Goal: Task Accomplishment & Management: Manage account settings

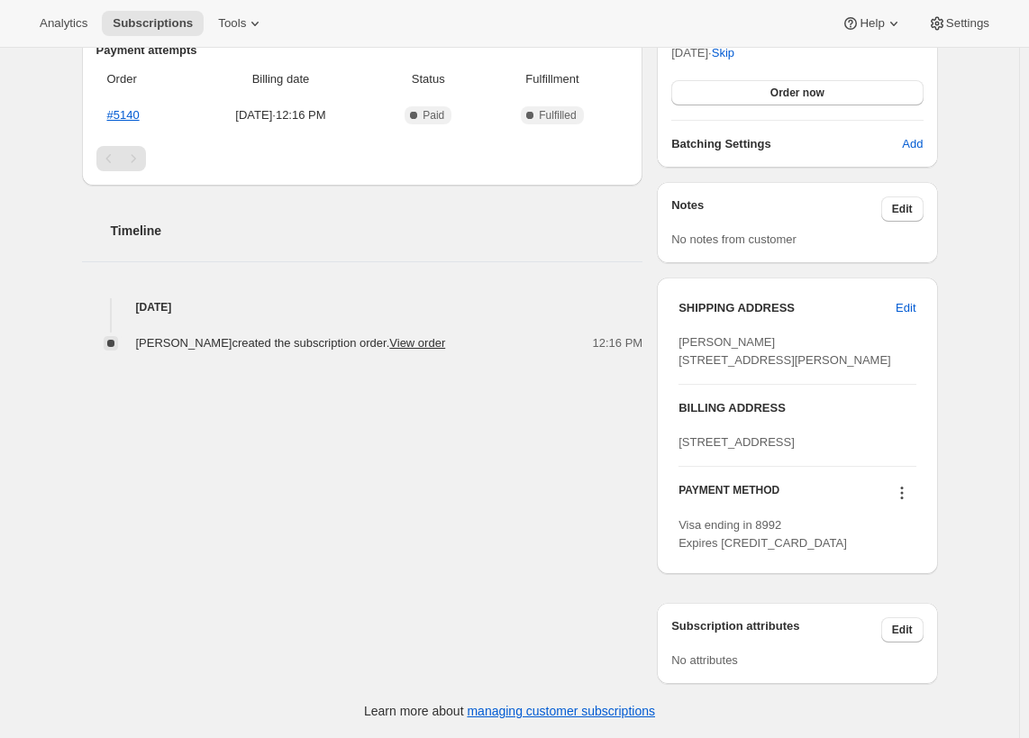
scroll to position [582, 0]
click at [909, 497] on icon at bounding box center [902, 493] width 18 height 18
click at [885, 653] on span "Add credit card" at bounding box center [882, 660] width 78 height 14
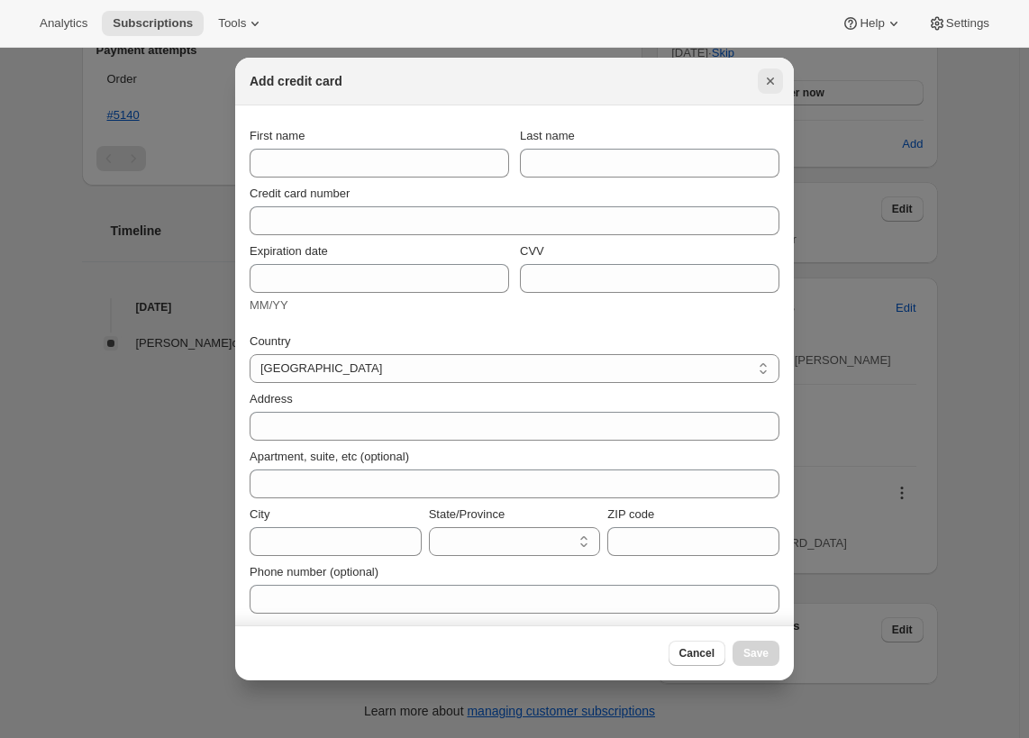
click at [772, 77] on icon "Close" at bounding box center [771, 81] width 18 height 18
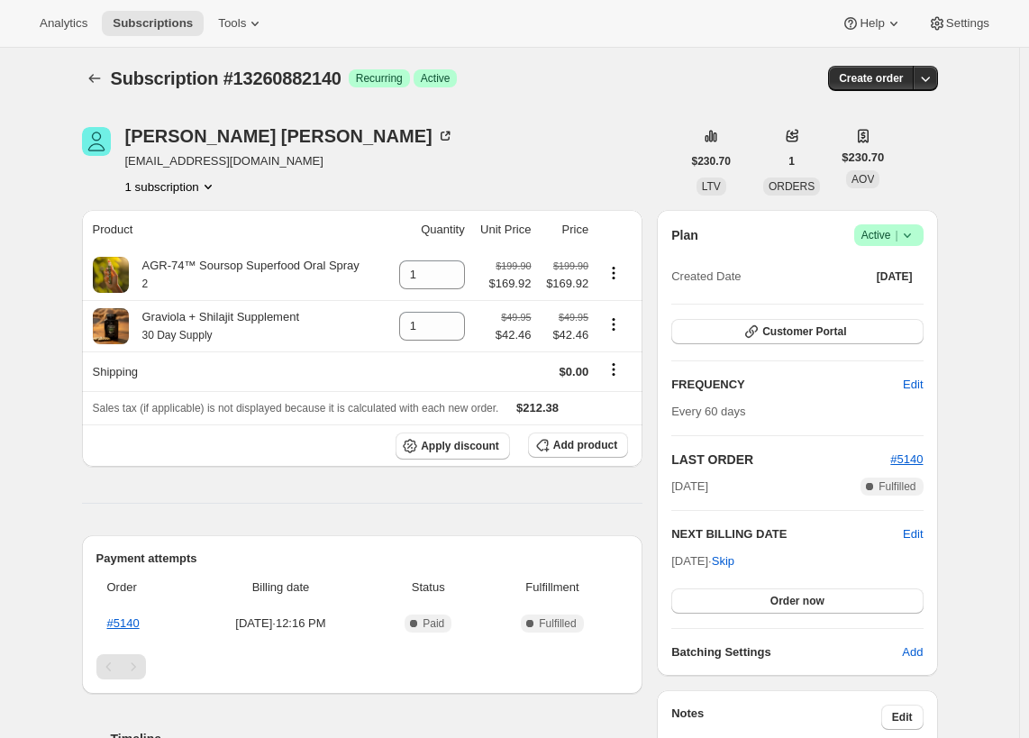
scroll to position [0, 0]
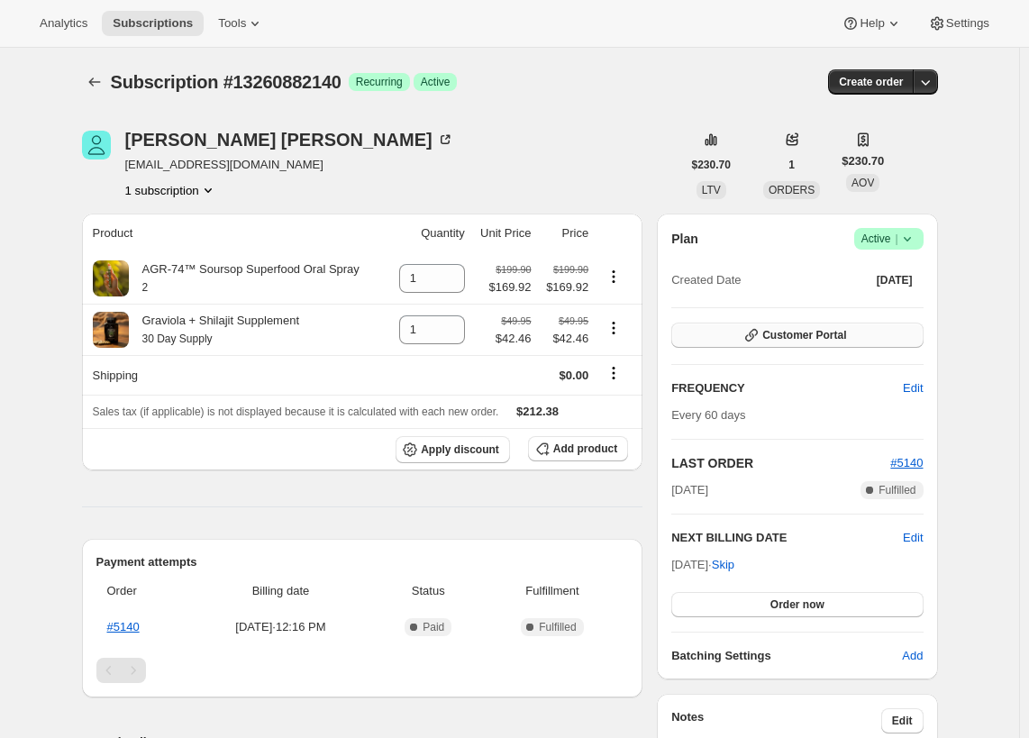
click at [852, 325] on button "Customer Portal" at bounding box center [796, 335] width 251 height 25
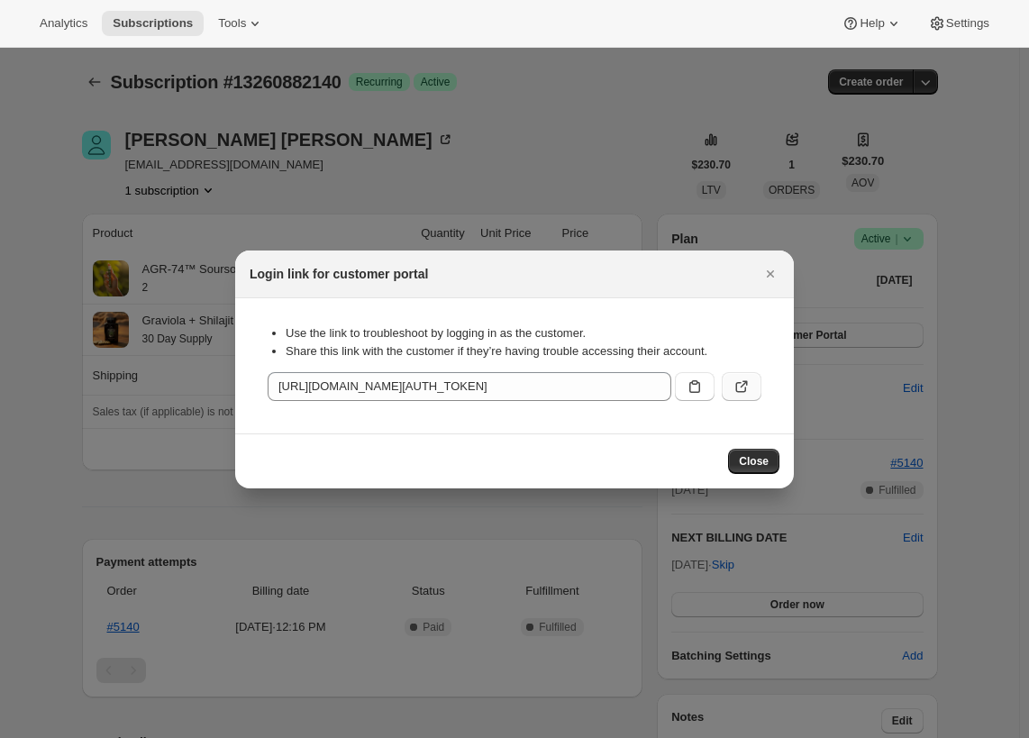
click at [744, 383] on icon ":rc3:" at bounding box center [742, 387] width 18 height 18
click at [771, 277] on icon "Close" at bounding box center [771, 274] width 18 height 18
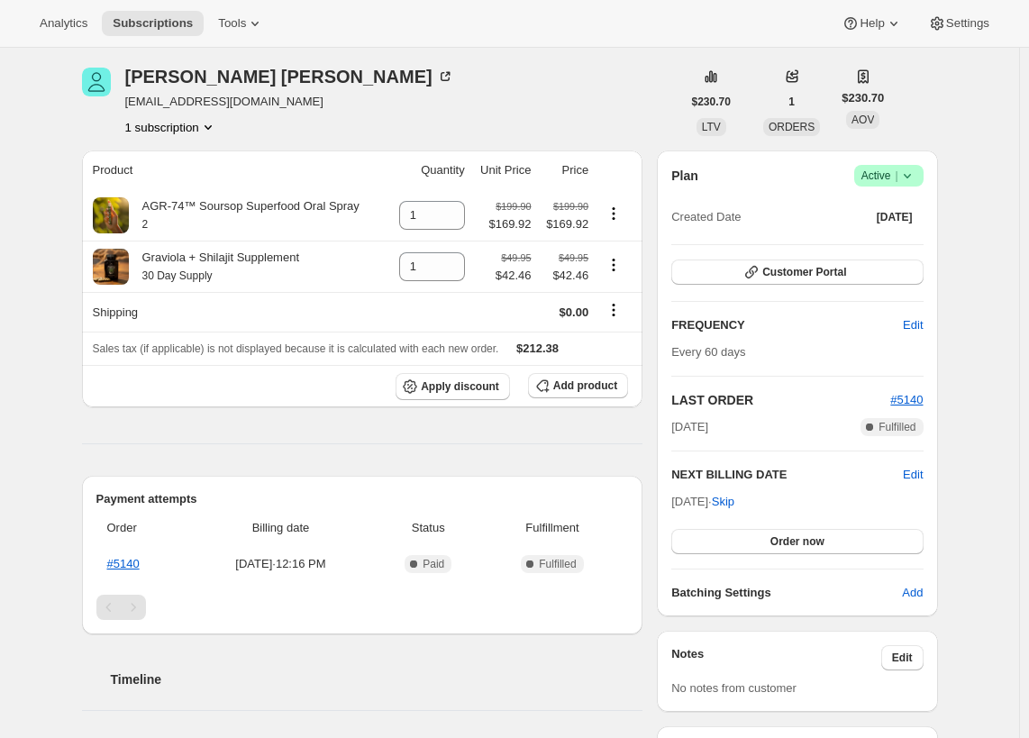
scroll to position [90, 0]
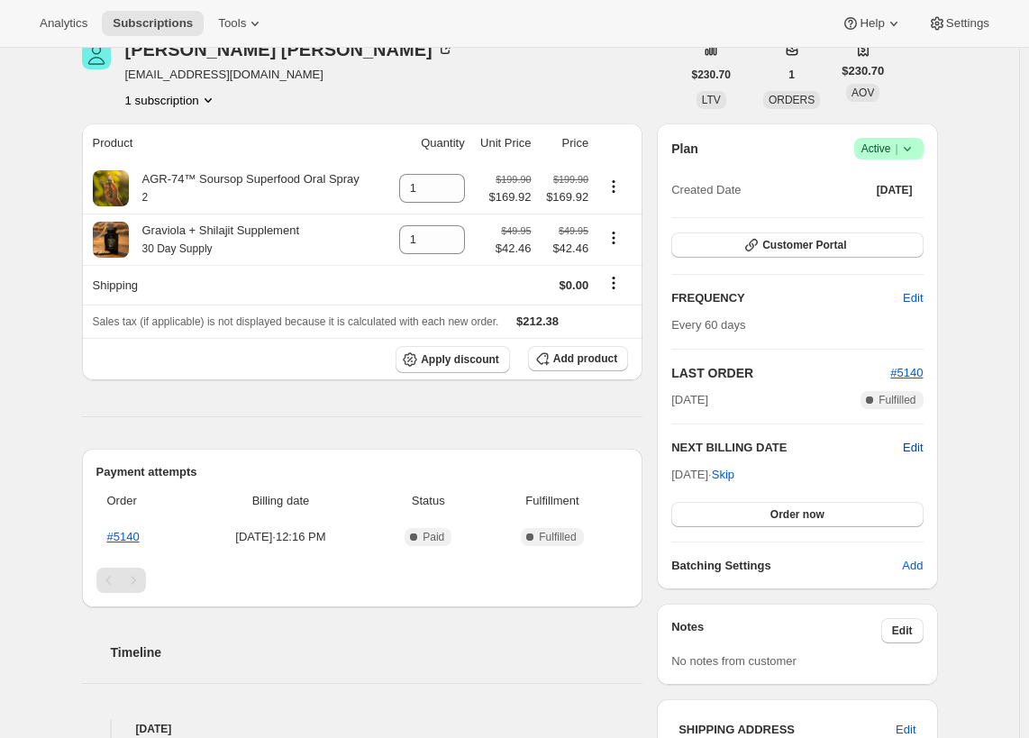
click at [918, 445] on span "Edit" at bounding box center [913, 448] width 20 height 18
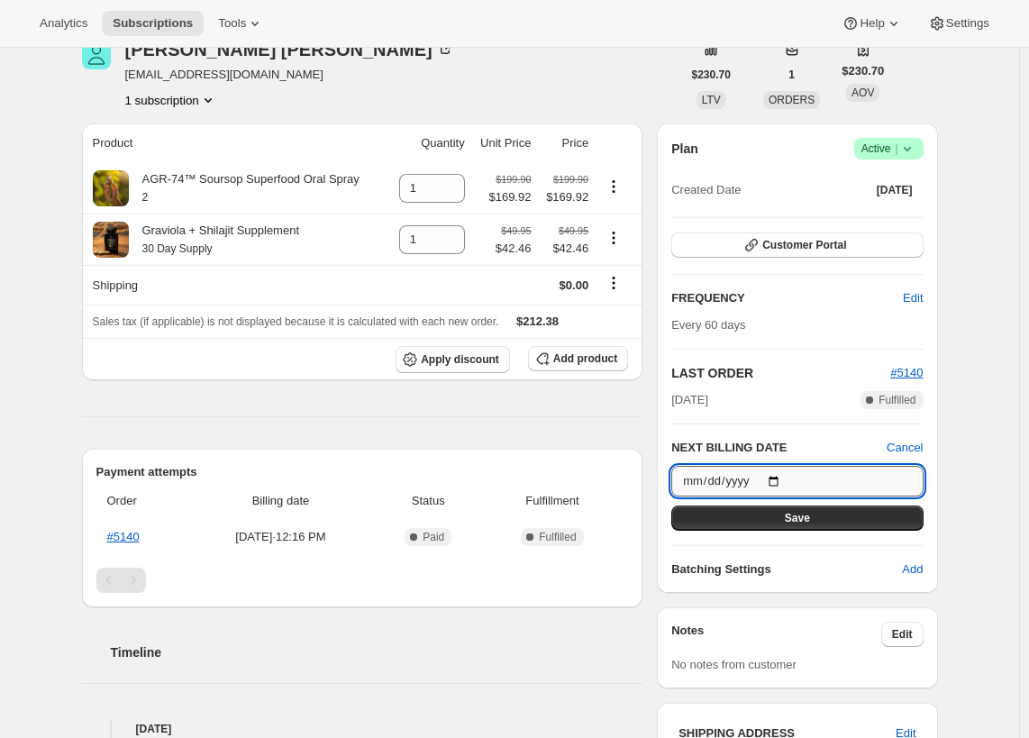
click at [783, 482] on input "[DATE]" at bounding box center [796, 481] width 251 height 31
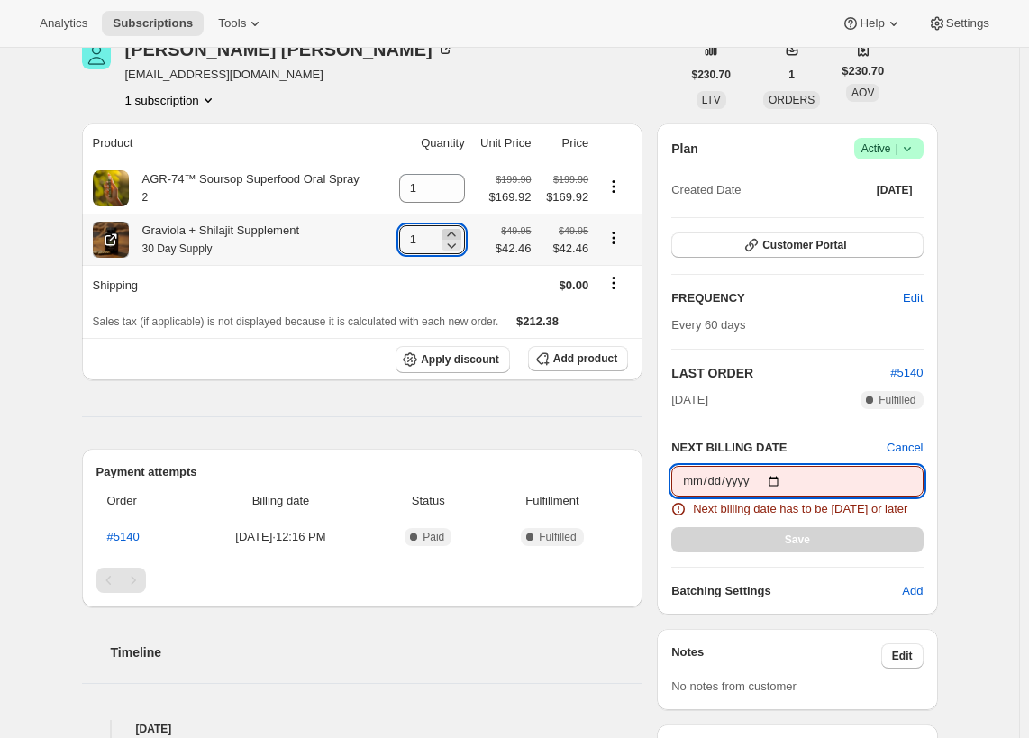
type input "[DATE]"
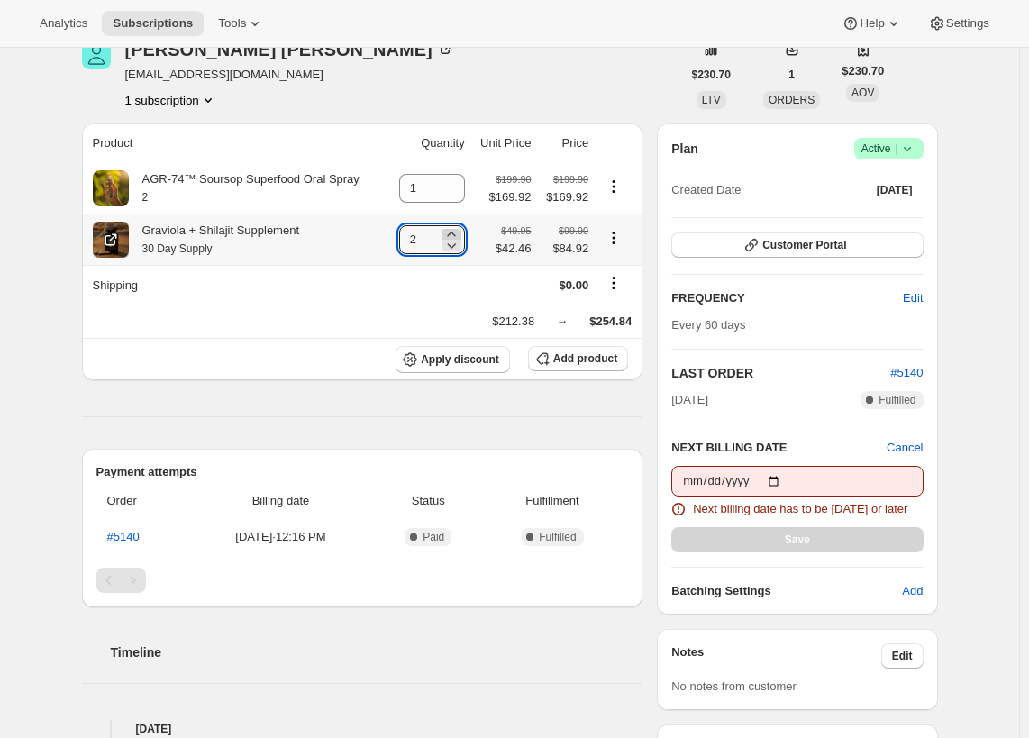
click at [455, 236] on icon at bounding box center [451, 234] width 8 height 5
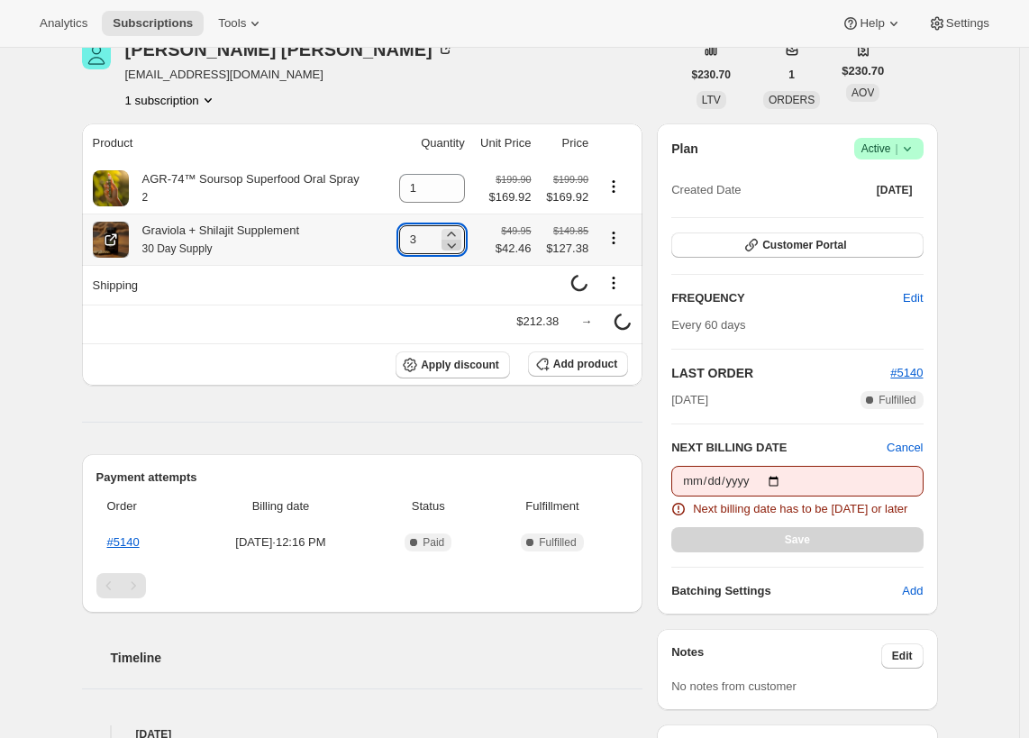
click at [453, 251] on icon at bounding box center [452, 245] width 18 height 18
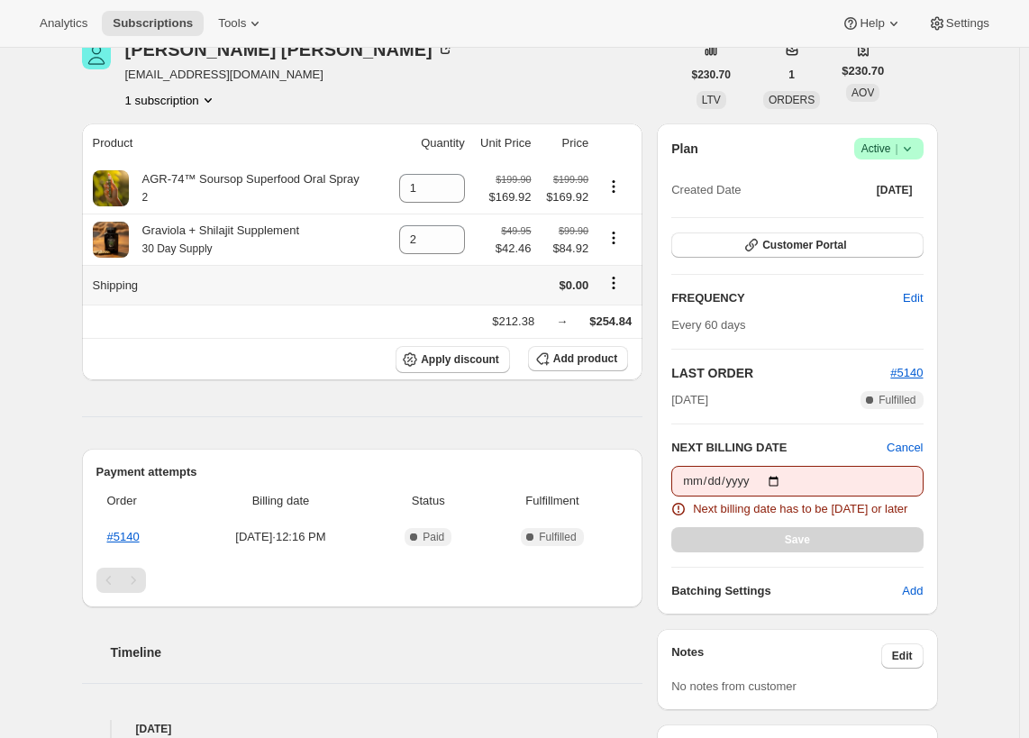
click at [476, 286] on td at bounding box center [503, 285] width 67 height 40
click at [616, 239] on icon "Product actions" at bounding box center [614, 237] width 3 height 3
click at [451, 277] on td at bounding box center [429, 285] width 83 height 40
click at [611, 361] on span "Add product" at bounding box center [585, 359] width 64 height 14
click at [450, 245] on icon at bounding box center [452, 245] width 18 height 18
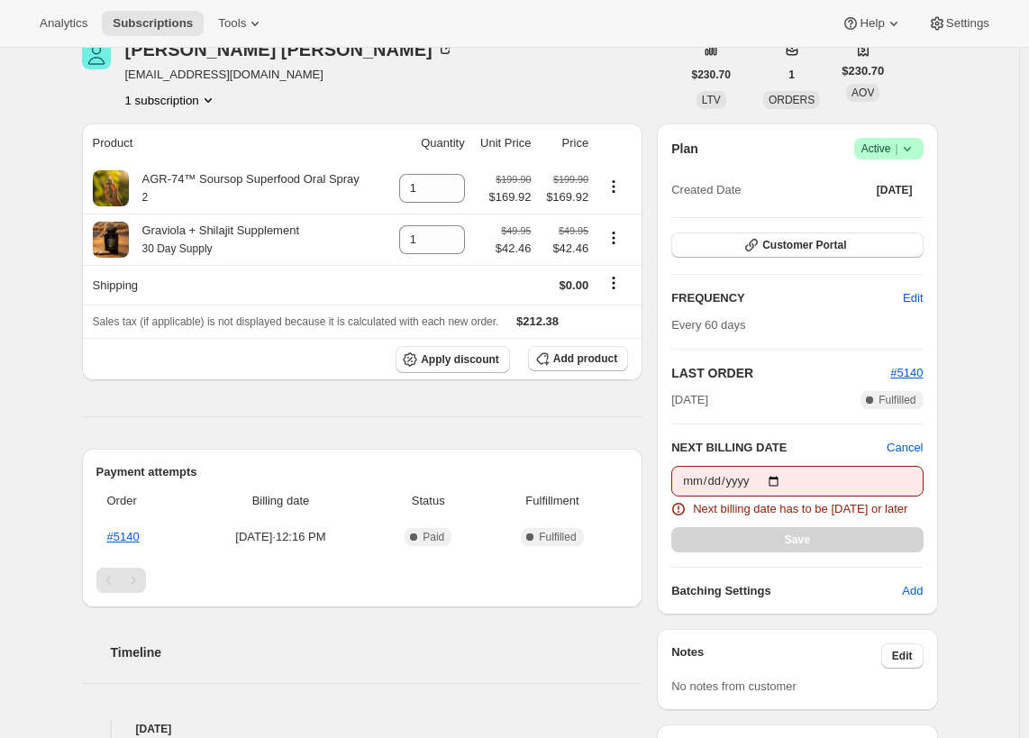
click at [500, 413] on div "Product Quantity Unit Price Price AGR-74™ Soursop Superfood Oral Spray 2 1 $199…" at bounding box center [363, 448] width 562 height 651
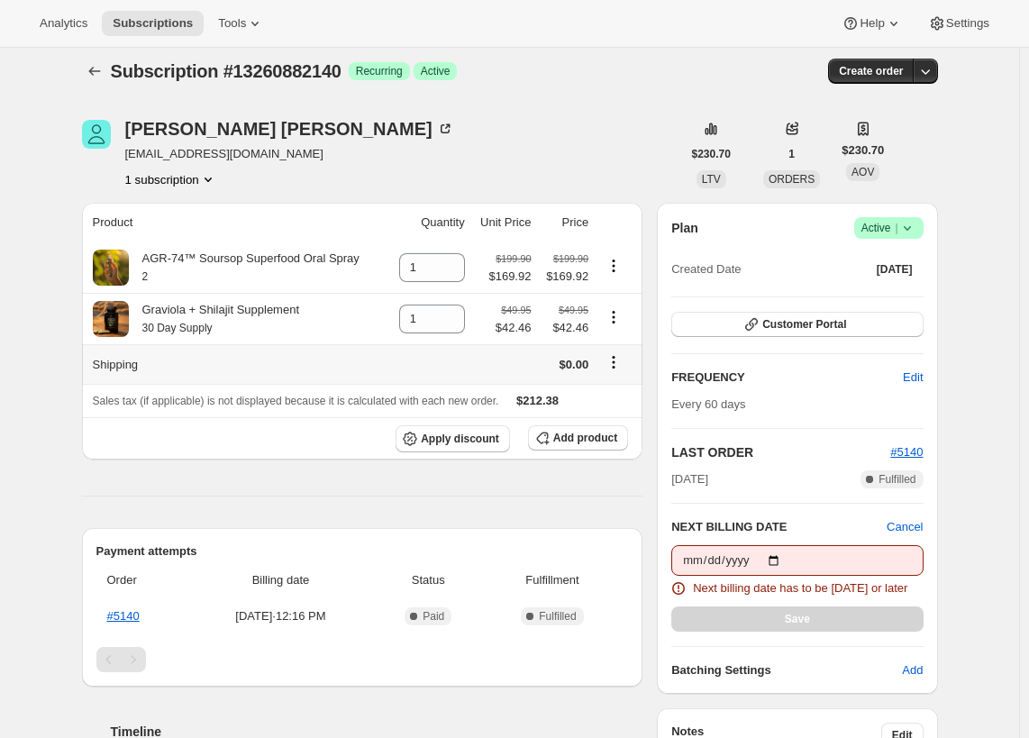
scroll to position [0, 0]
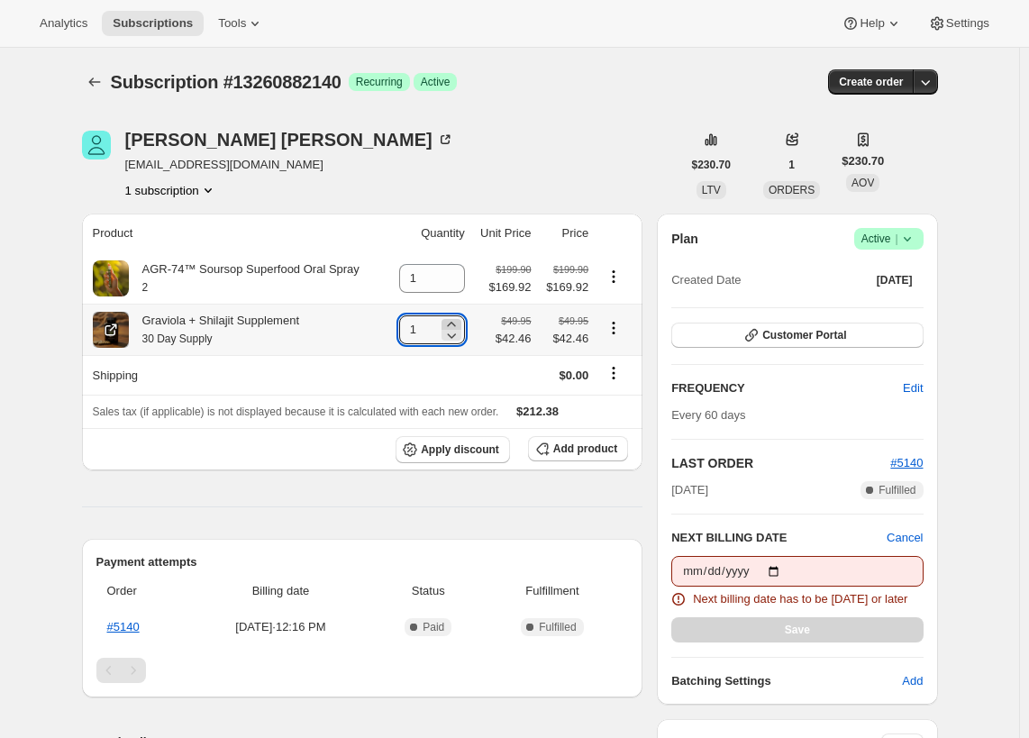
click at [456, 321] on icon at bounding box center [452, 324] width 18 height 18
type input "2"
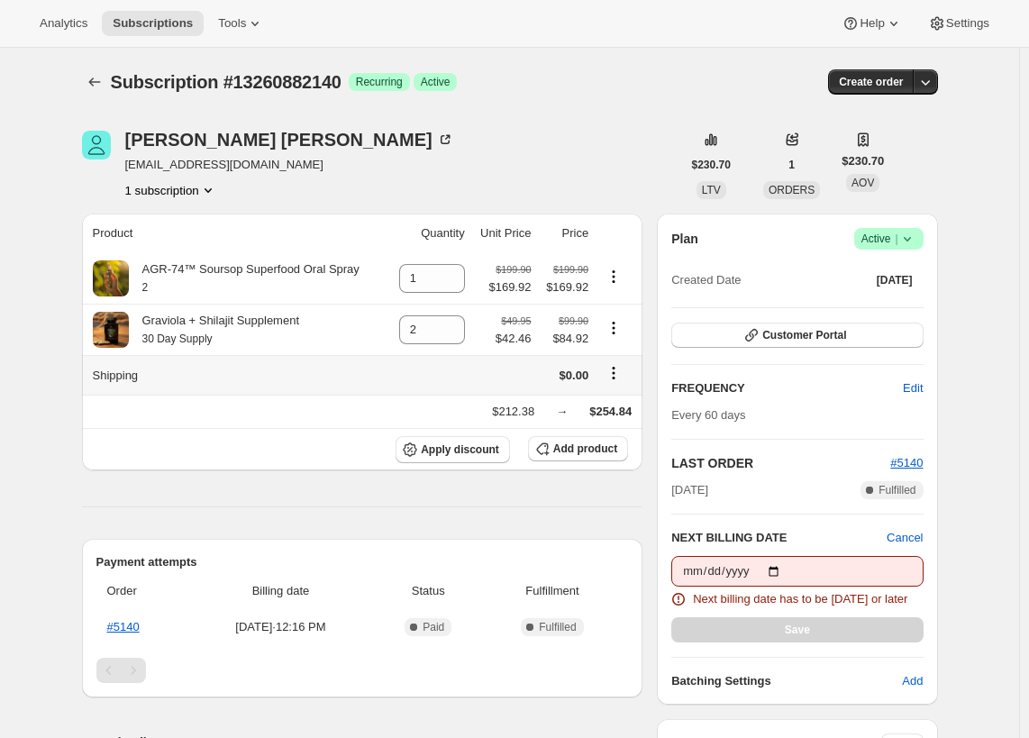
click at [457, 388] on td at bounding box center [429, 375] width 83 height 40
click at [551, 184] on div "[PERSON_NAME] [EMAIL_ADDRESS][DOMAIN_NAME] 1 subscription" at bounding box center [381, 165] width 599 height 69
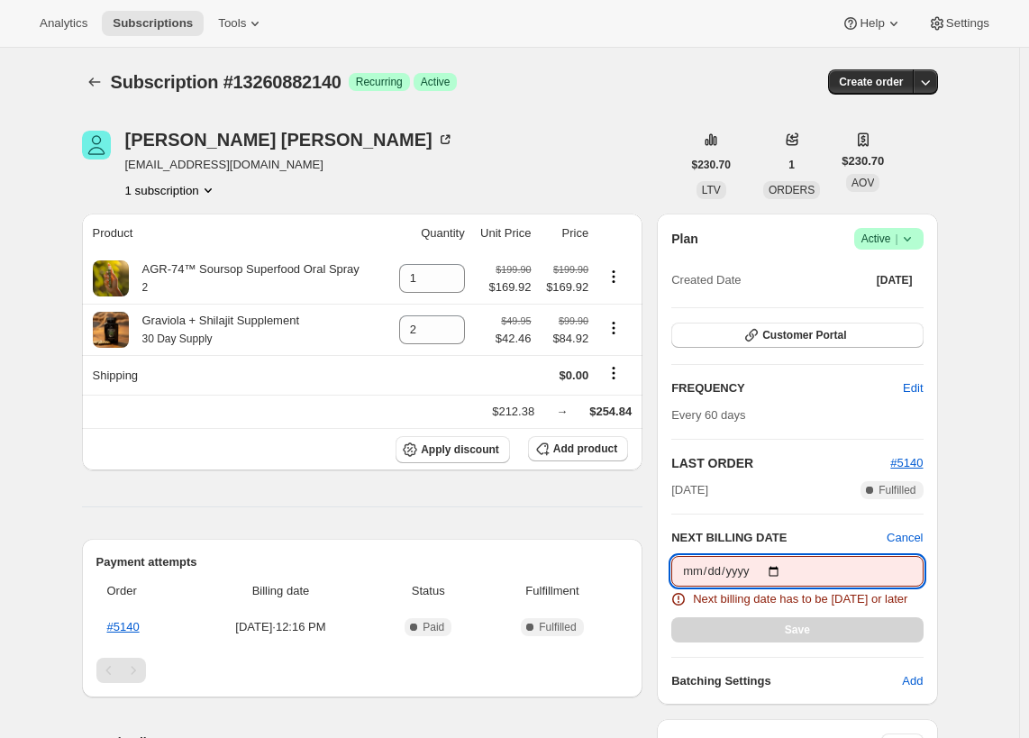
click at [782, 568] on input "[DATE]" at bounding box center [796, 571] width 251 height 31
type input "[DATE]"
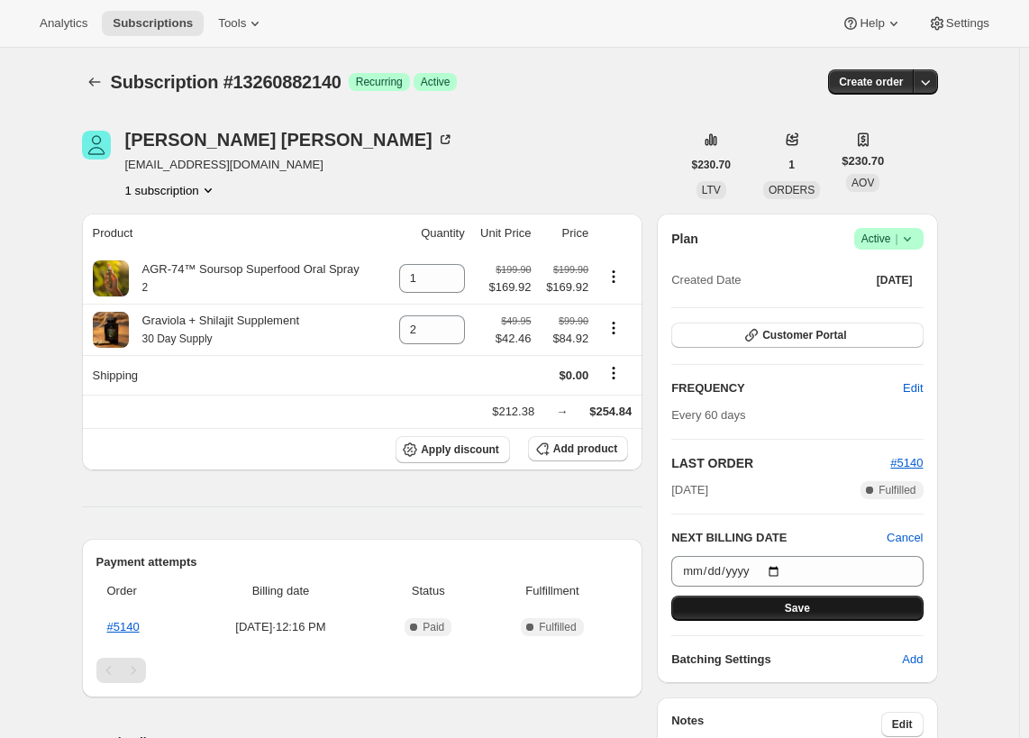
click at [803, 608] on span "Save" at bounding box center [797, 608] width 25 height 14
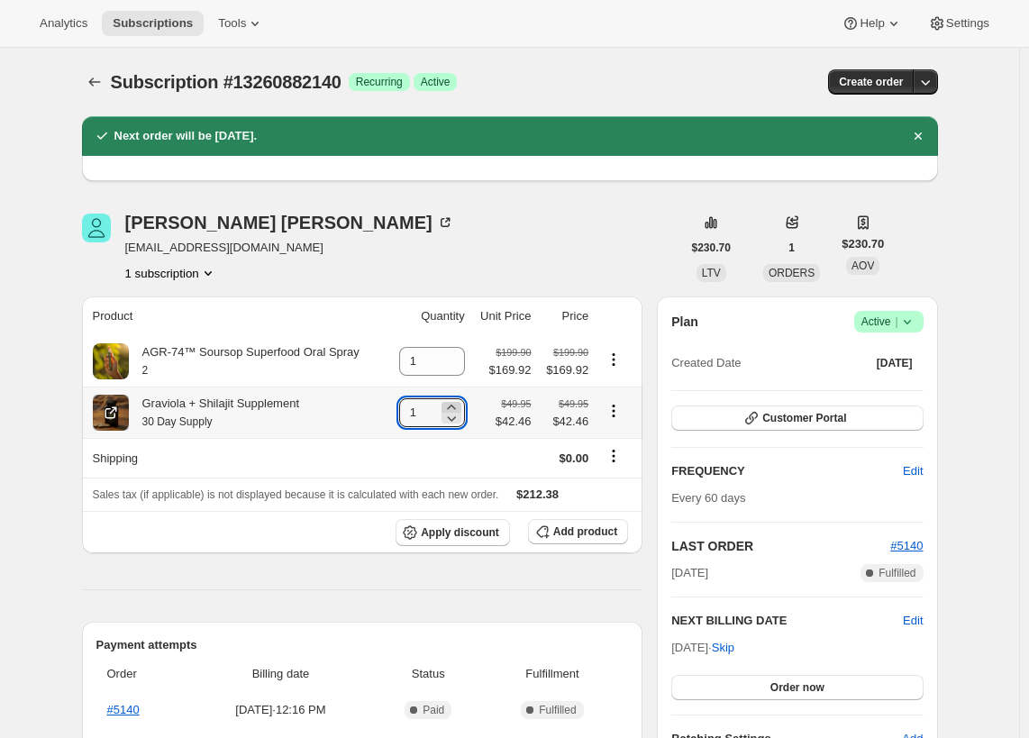
click at [456, 409] on icon at bounding box center [452, 407] width 18 height 18
type input "2"
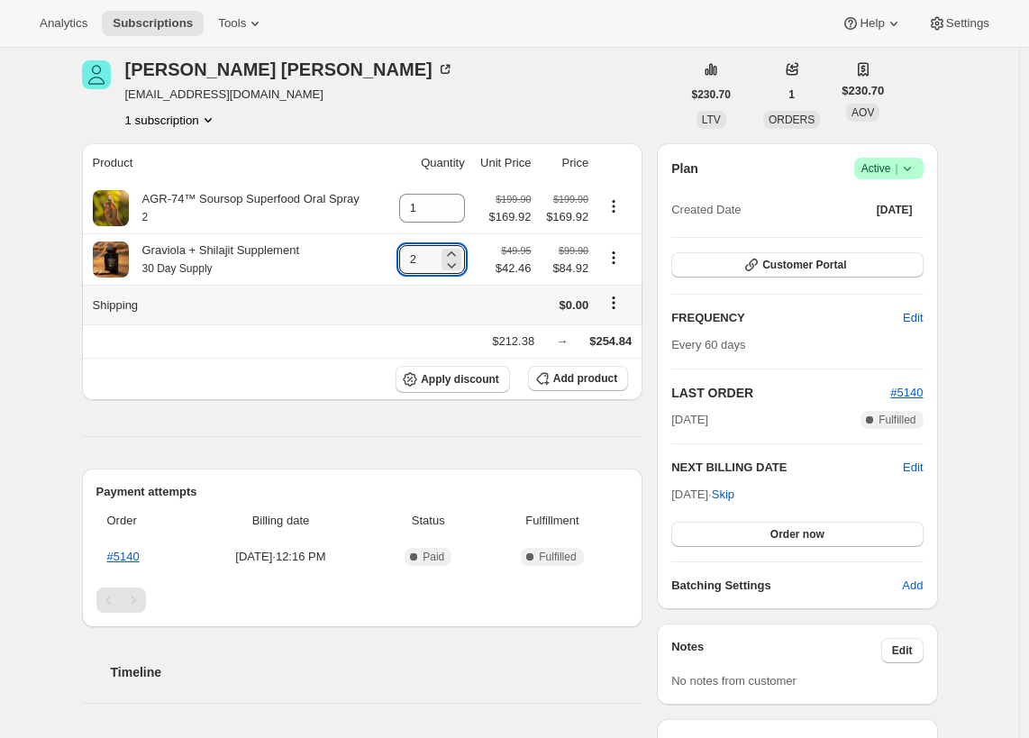
scroll to position [90, 0]
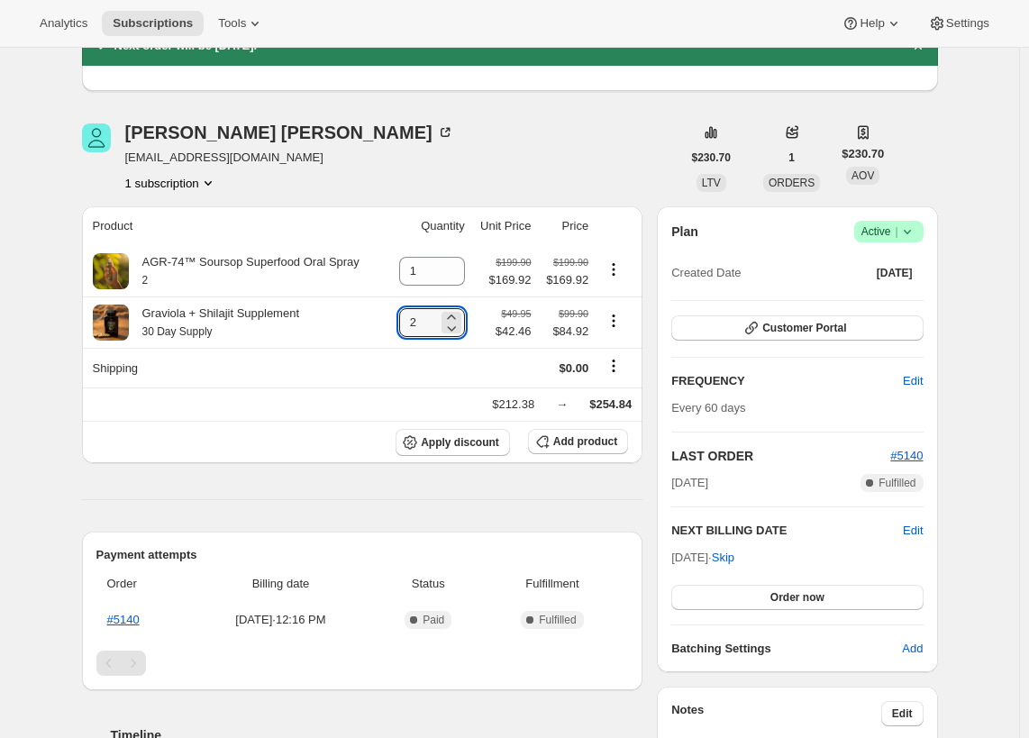
click at [504, 495] on div "Product Quantity Unit Price Price AGR-74™ Soursop Superfood Oral Spray 2 1 $199…" at bounding box center [363, 587] width 562 height 763
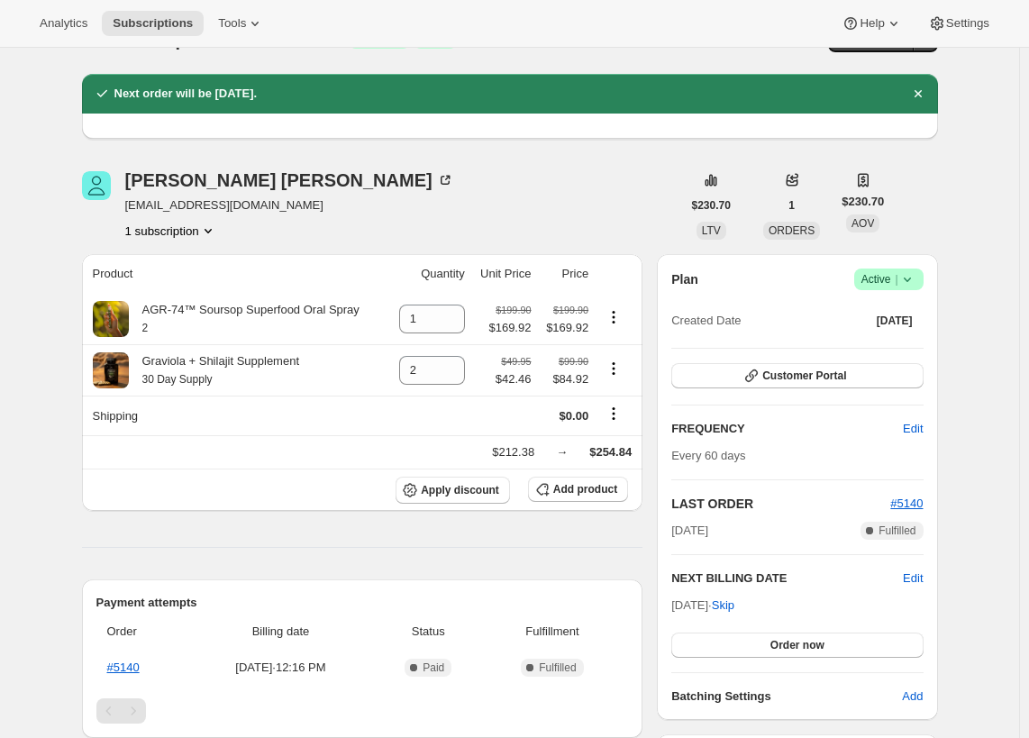
scroll to position [0, 0]
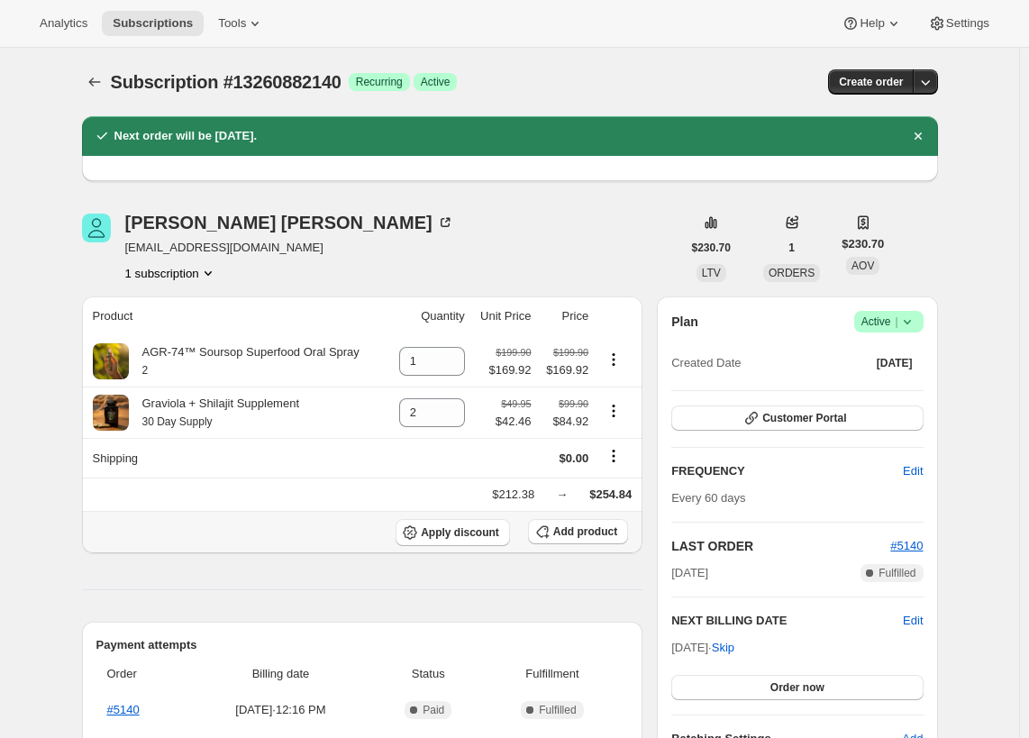
click at [344, 517] on th "Apply discount Add product" at bounding box center [363, 532] width 562 height 42
click at [849, 418] on button "Customer Portal" at bounding box center [796, 418] width 251 height 25
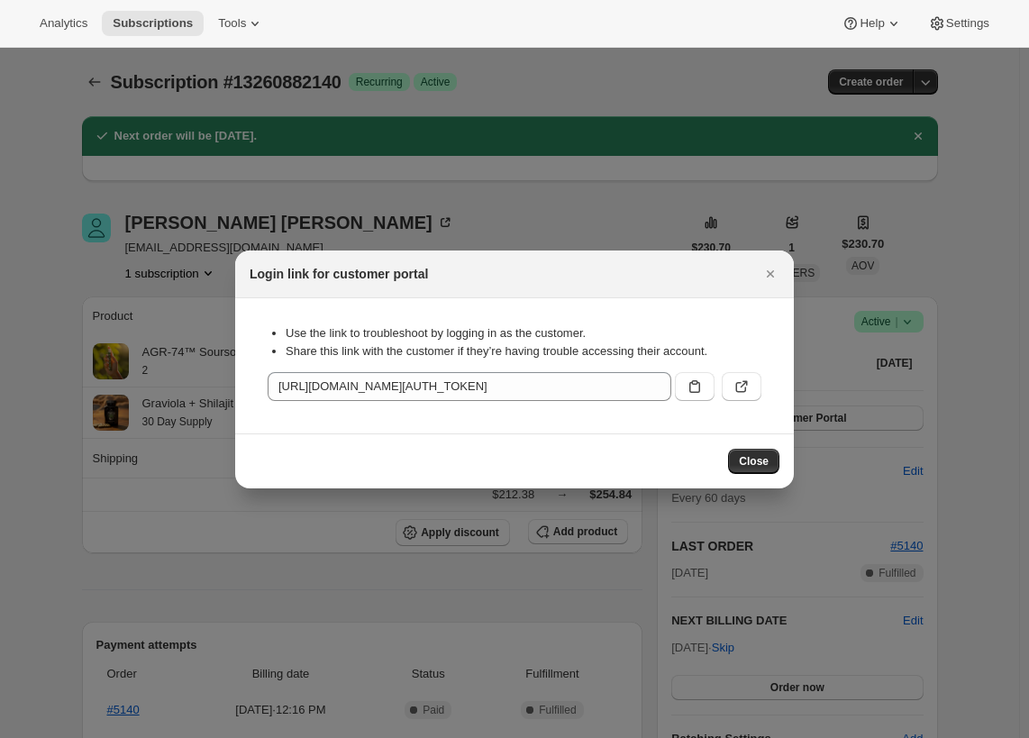
drag, startPoint x: 763, startPoint y: 457, endPoint x: 982, endPoint y: 505, distance: 224.2
click at [745, 390] on icon ":rib:" at bounding box center [742, 387] width 18 height 18
click at [746, 463] on span "Close" at bounding box center [754, 461] width 30 height 14
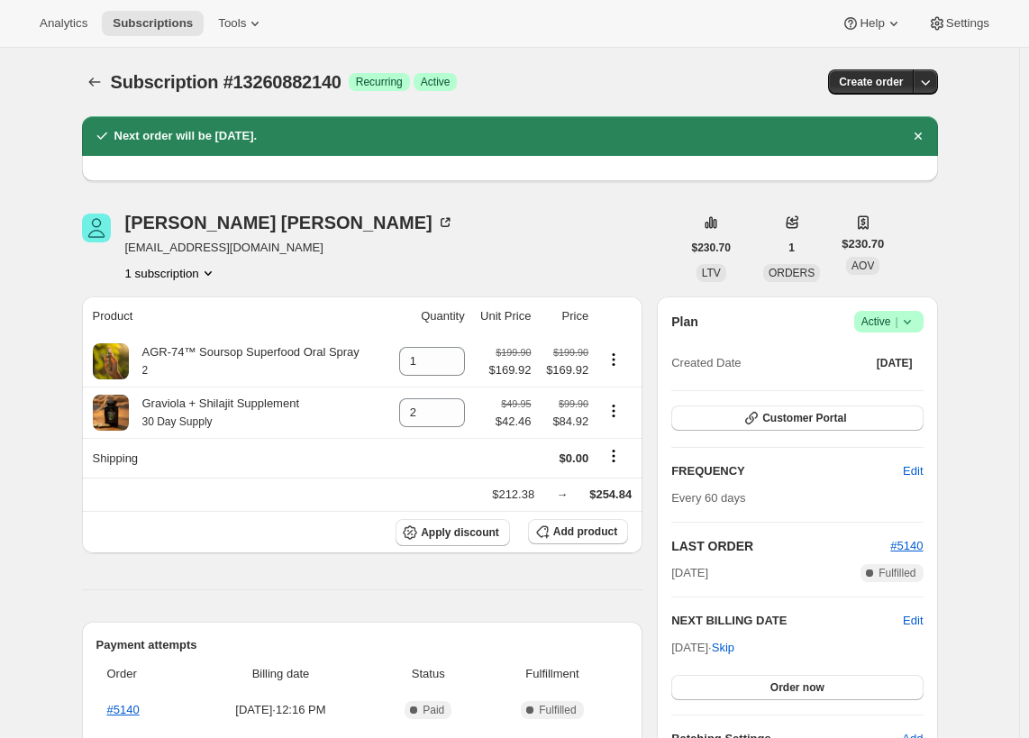
click at [927, 135] on icon "Dismiss notification" at bounding box center [918, 136] width 18 height 18
